Goal: Task Accomplishment & Management: Manage account settings

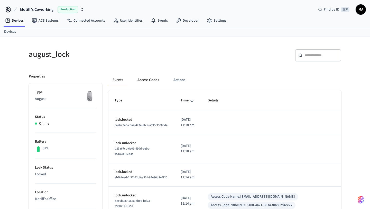
click at [148, 78] on button "Access Codes" at bounding box center [148, 80] width 30 height 12
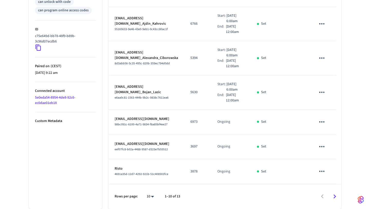
scroll to position [332, 0]
click at [326, 170] on icon "sticky table" at bounding box center [322, 171] width 8 height 8
click at [344, 194] on li "Delete" at bounding box center [347, 194] width 24 height 14
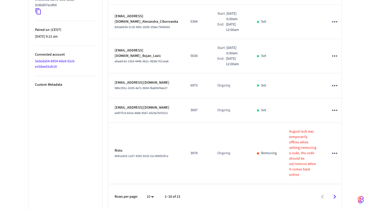
click at [335, 184] on td "sticky table" at bounding box center [335, 153] width 26 height 61
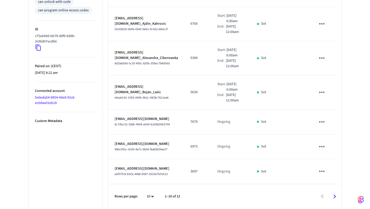
click at [334, 196] on icon "Go to next page" at bounding box center [335, 196] width 8 height 8
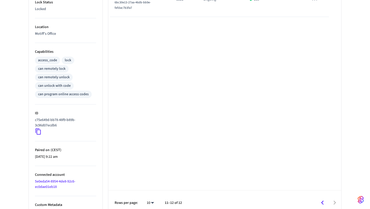
scroll to position [171, 0]
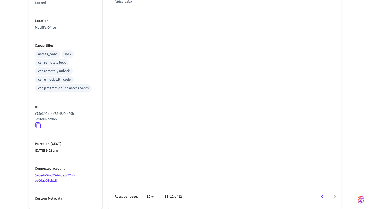
click at [321, 198] on icon "Go to previous page" at bounding box center [322, 196] width 8 height 8
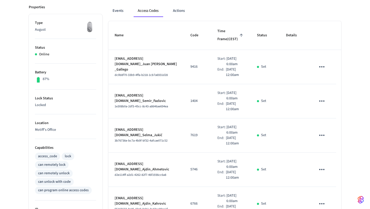
scroll to position [65, 0]
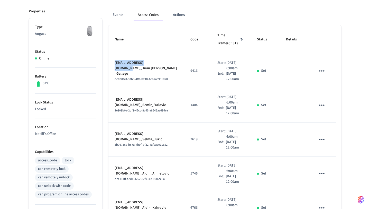
drag, startPoint x: 115, startPoint y: 81, endPoint x: 158, endPoint y: 82, distance: 43.4
click at [158, 76] on p "[EMAIL_ADDRESS][DOMAIN_NAME]_Juan [PERSON_NAME] _Gallego" at bounding box center [146, 68] width 63 height 16
copy p "[EMAIL_ADDRESS][DOMAIN_NAME]"
